Goal: Task Accomplishment & Management: Use online tool/utility

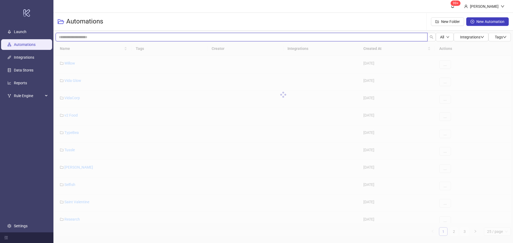
click at [95, 37] on input "search" at bounding box center [242, 37] width 372 height 9
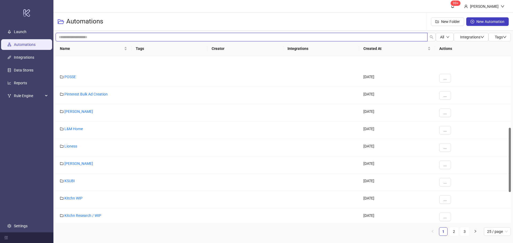
scroll to position [160, 0]
click at [456, 231] on link "2" at bounding box center [454, 232] width 8 height 8
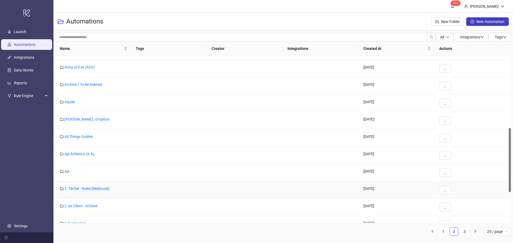
scroll to position [270, 0]
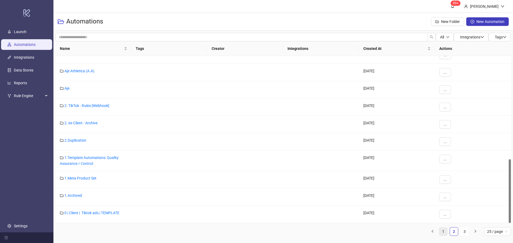
click at [442, 231] on link "1" at bounding box center [443, 232] width 8 height 8
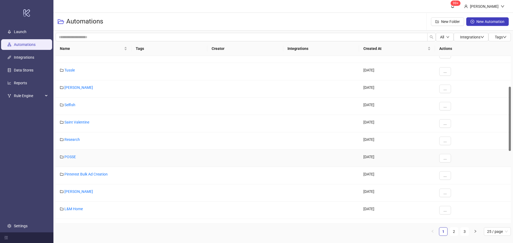
scroll to position [0, 0]
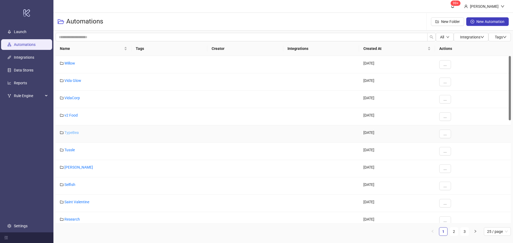
click at [73, 132] on link "TypeBea" at bounding box center [71, 133] width 14 height 4
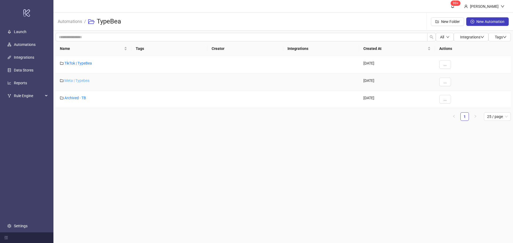
click at [81, 81] on link "Meta | Typebea" at bounding box center [76, 80] width 25 height 4
click at [76, 99] on link "Typebea AU" at bounding box center [74, 98] width 20 height 4
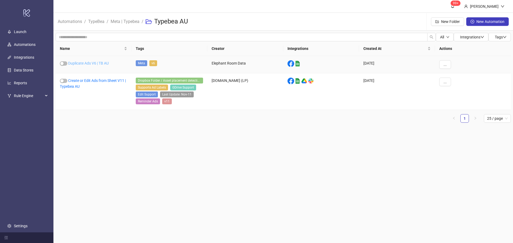
click at [88, 63] on link "Duplicate Ads V6 | TB AU" at bounding box center [88, 63] width 41 height 4
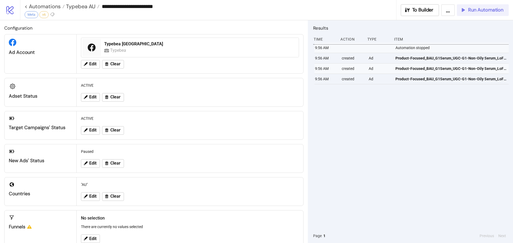
click at [467, 6] on button "Run Automation" at bounding box center [482, 10] width 52 height 12
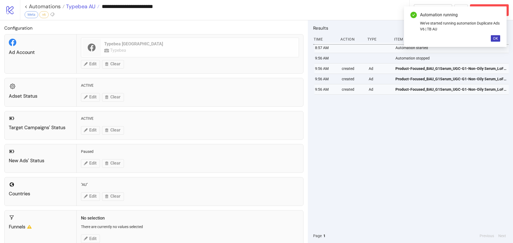
click at [82, 7] on span "Typebea AU" at bounding box center [80, 6] width 31 height 7
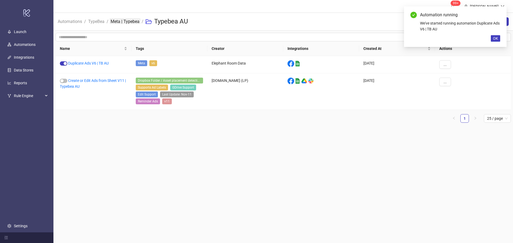
click at [135, 18] on link "Meta | Typebea" at bounding box center [124, 21] width 31 height 6
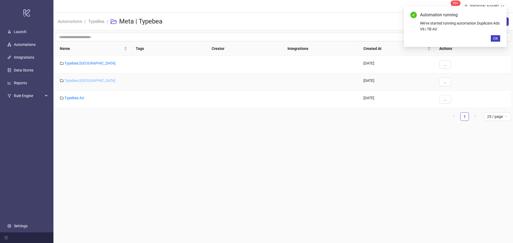
click at [70, 79] on link "Typebea [GEOGRAPHIC_DATA]" at bounding box center [89, 80] width 51 height 4
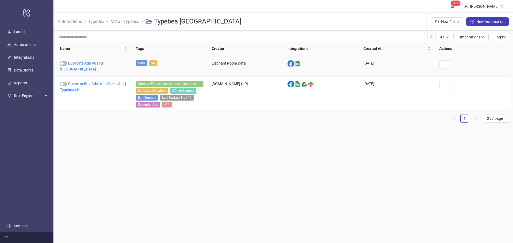
click at [91, 60] on div "Duplicate Ads V6 | TB [GEOGRAPHIC_DATA]" at bounding box center [94, 66] width 76 height 21
click at [94, 64] on link "Duplicate Ads V6 | TB [GEOGRAPHIC_DATA]" at bounding box center [81, 66] width 43 height 10
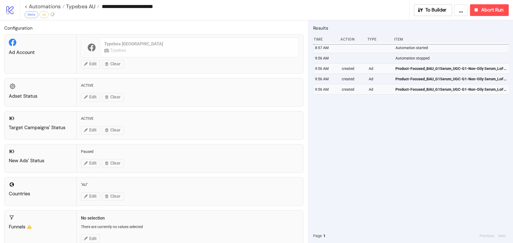
type input "**********"
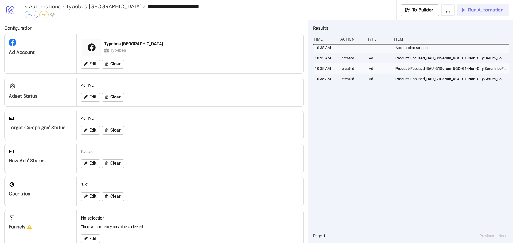
click at [485, 11] on span "Run Automation" at bounding box center [485, 10] width 35 height 6
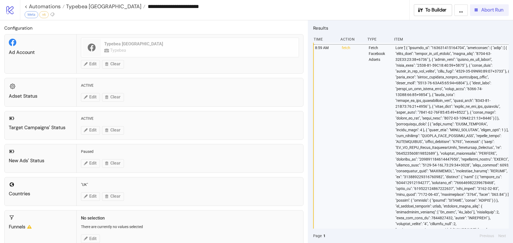
click at [490, 9] on span "Abort Run" at bounding box center [492, 10] width 22 height 6
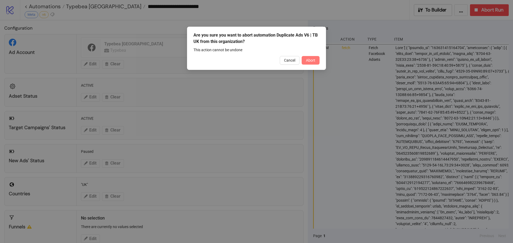
click at [315, 59] on button "Abort" at bounding box center [310, 60] width 18 height 9
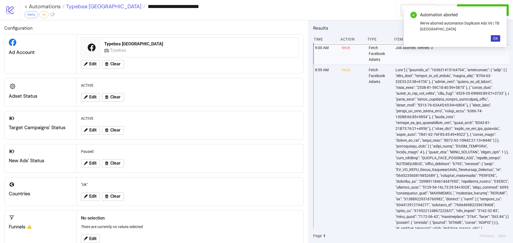
click at [72, 6] on span "Typebea [GEOGRAPHIC_DATA]" at bounding box center [103, 6] width 77 height 7
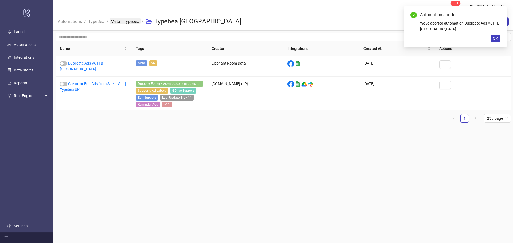
click at [132, 21] on link "Meta | Typebea" at bounding box center [124, 21] width 31 height 6
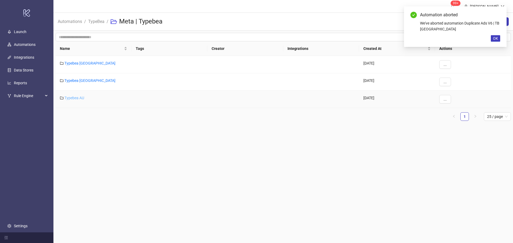
click at [78, 100] on link "Typebea AU" at bounding box center [74, 98] width 20 height 4
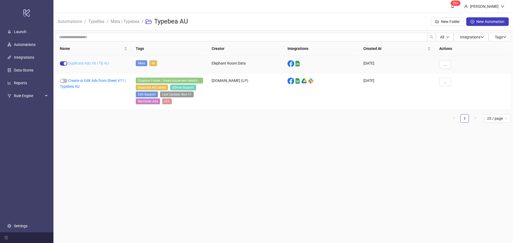
click at [94, 63] on link "Duplicate Ads V6 | TB AU" at bounding box center [88, 63] width 41 height 4
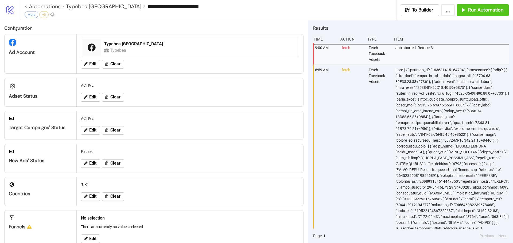
type input "**********"
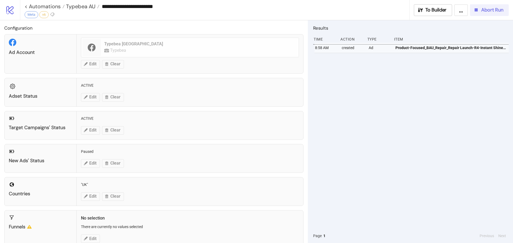
click at [481, 11] on span "Abort Run" at bounding box center [492, 10] width 22 height 6
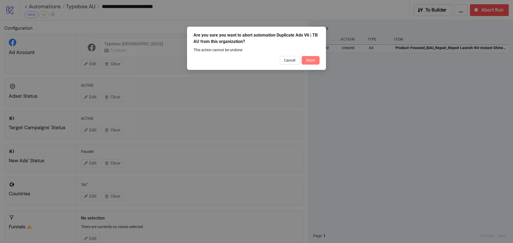
click at [305, 56] on button "Abort" at bounding box center [310, 60] width 18 height 9
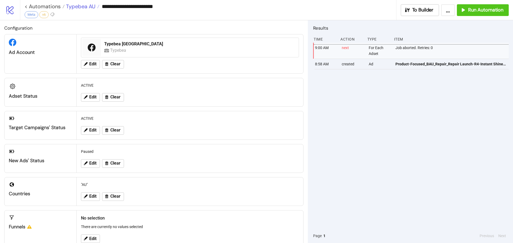
click at [75, 6] on span "Typebea AU" at bounding box center [80, 6] width 31 height 7
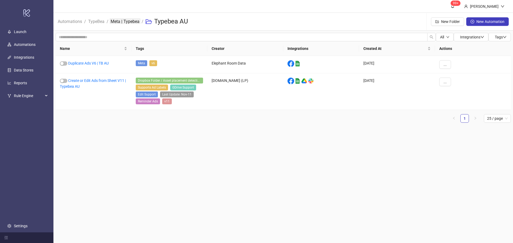
click at [121, 21] on link "Meta | Typebea" at bounding box center [124, 21] width 31 height 6
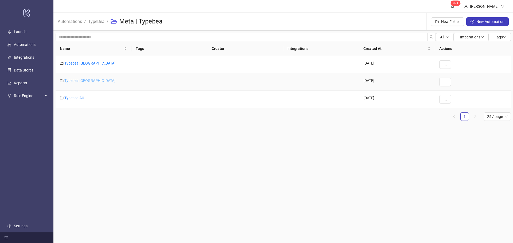
click at [79, 81] on link "Typebea [GEOGRAPHIC_DATA]" at bounding box center [89, 80] width 51 height 4
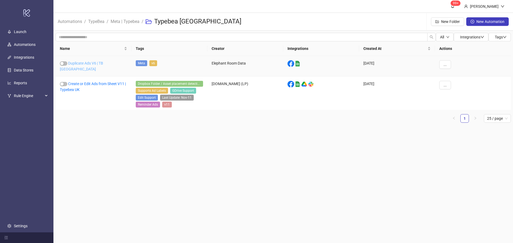
click at [95, 63] on link "Duplicate Ads V6 | TB [GEOGRAPHIC_DATA]" at bounding box center [81, 66] width 43 height 10
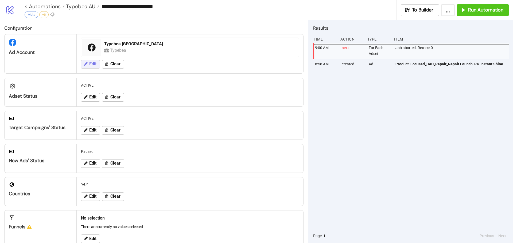
type input "**********"
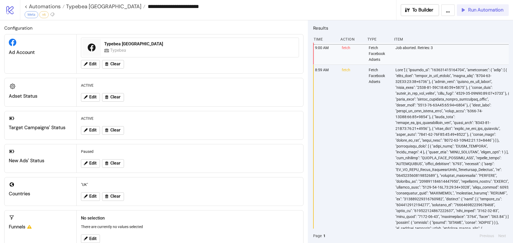
click at [479, 12] on span "Run Automation" at bounding box center [485, 10] width 35 height 6
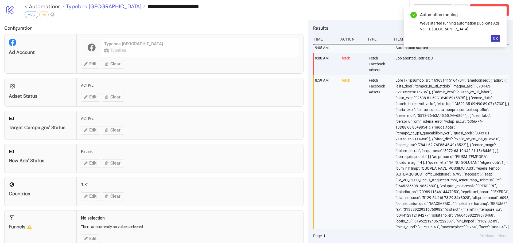
click at [82, 5] on span "Typebea [GEOGRAPHIC_DATA]" at bounding box center [103, 6] width 77 height 7
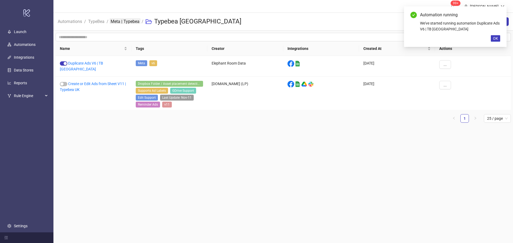
click at [124, 21] on link "Meta | Typebea" at bounding box center [124, 21] width 31 height 6
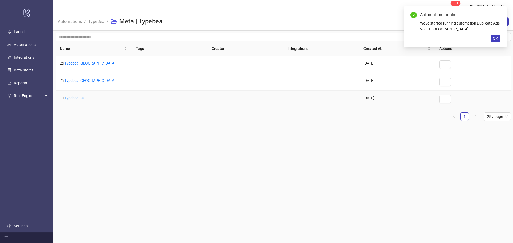
click at [77, 97] on link "Typebea AU" at bounding box center [74, 98] width 20 height 4
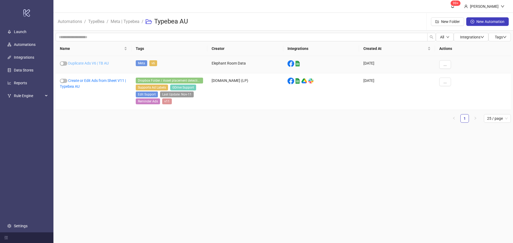
click at [89, 64] on link "Duplicate Ads V6 | TB AU" at bounding box center [88, 63] width 41 height 4
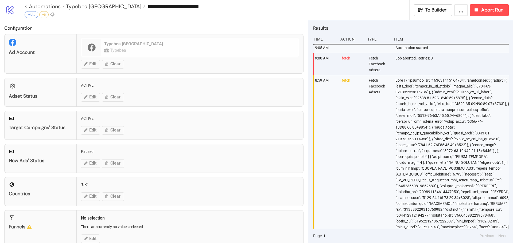
type input "**********"
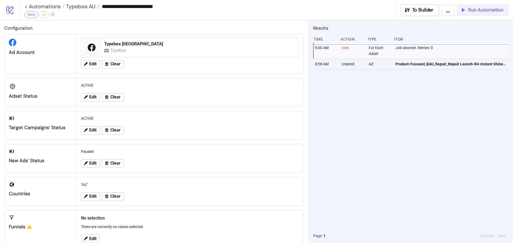
click at [482, 10] on span "Run Automation" at bounding box center [485, 10] width 35 height 6
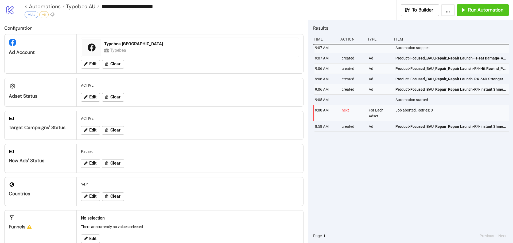
click at [479, 16] on div "**********" at bounding box center [266, 10] width 493 height 20
click at [479, 12] on span "Run Automation" at bounding box center [485, 10] width 35 height 6
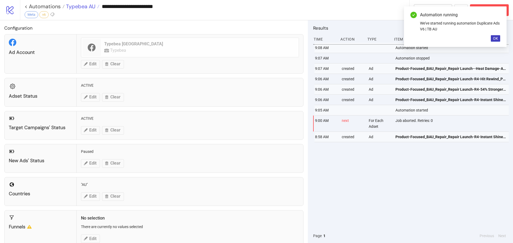
click at [78, 7] on span "Typebea AU" at bounding box center [80, 6] width 31 height 7
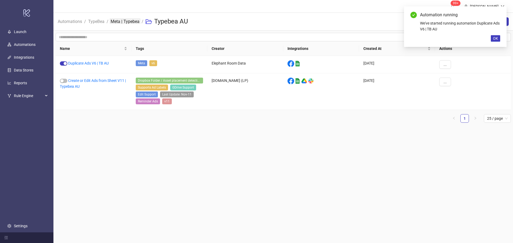
click at [130, 22] on link "Meta | Typebea" at bounding box center [124, 21] width 31 height 6
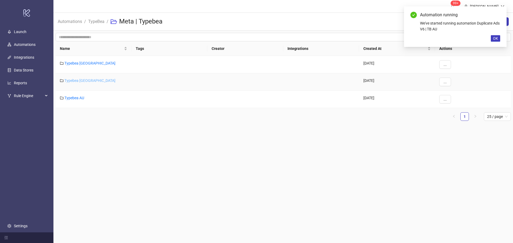
click at [81, 79] on link "Typebea [GEOGRAPHIC_DATA]" at bounding box center [89, 80] width 51 height 4
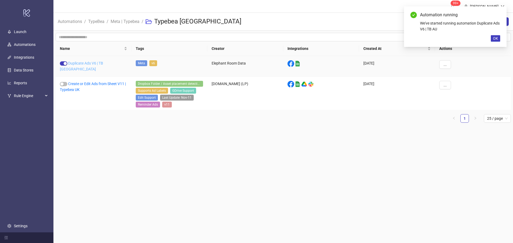
click at [77, 61] on link "Duplicate Ads V6 | TB [GEOGRAPHIC_DATA]" at bounding box center [81, 66] width 43 height 10
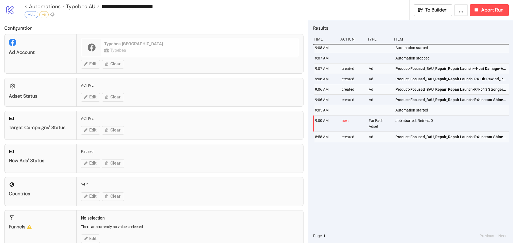
type input "**********"
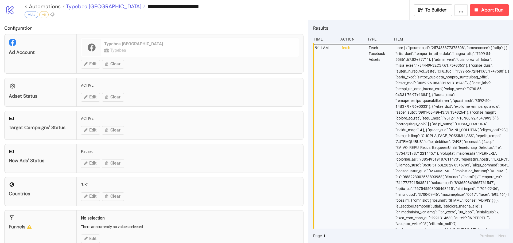
click at [85, 6] on span "Typebea [GEOGRAPHIC_DATA]" at bounding box center [103, 6] width 77 height 7
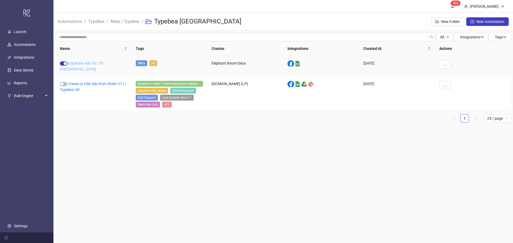
click at [95, 64] on link "Duplicate Ads V6 | TB [GEOGRAPHIC_DATA]" at bounding box center [81, 66] width 43 height 10
